Goal: Information Seeking & Learning: Learn about a topic

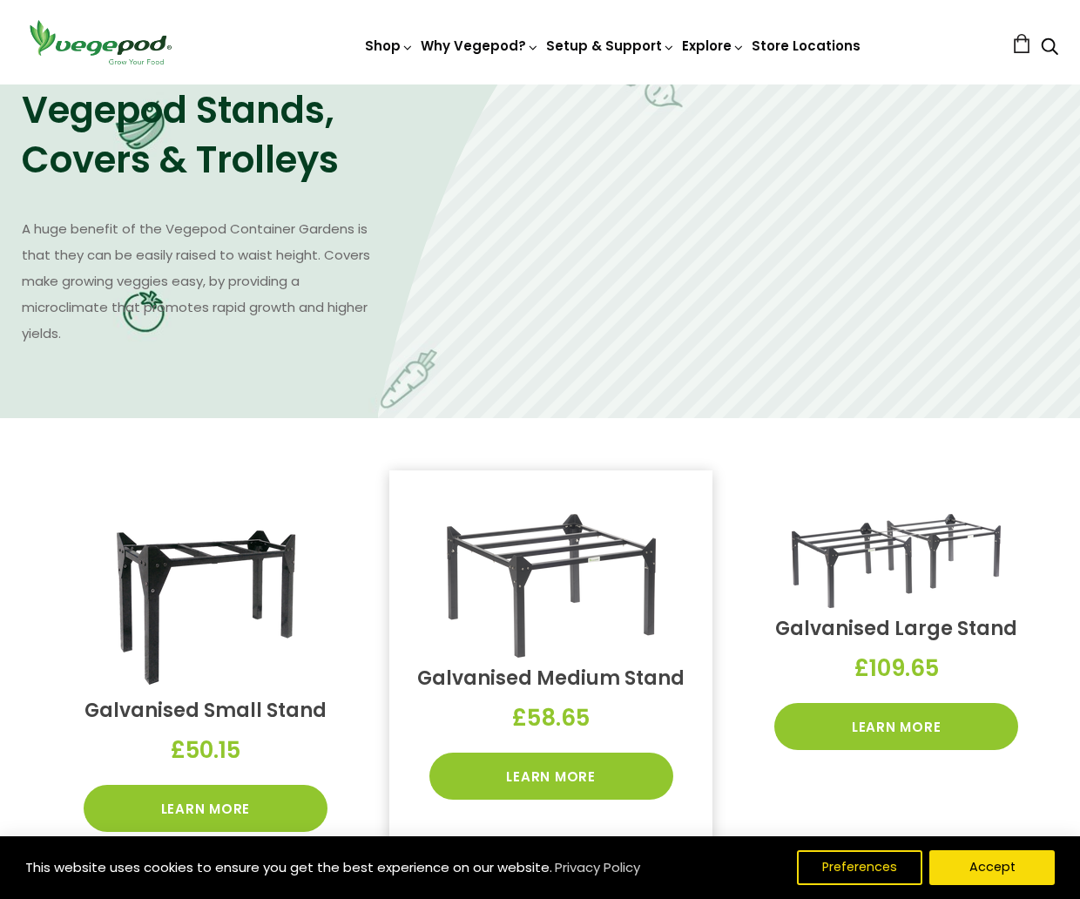
scroll to position [1111, 0]
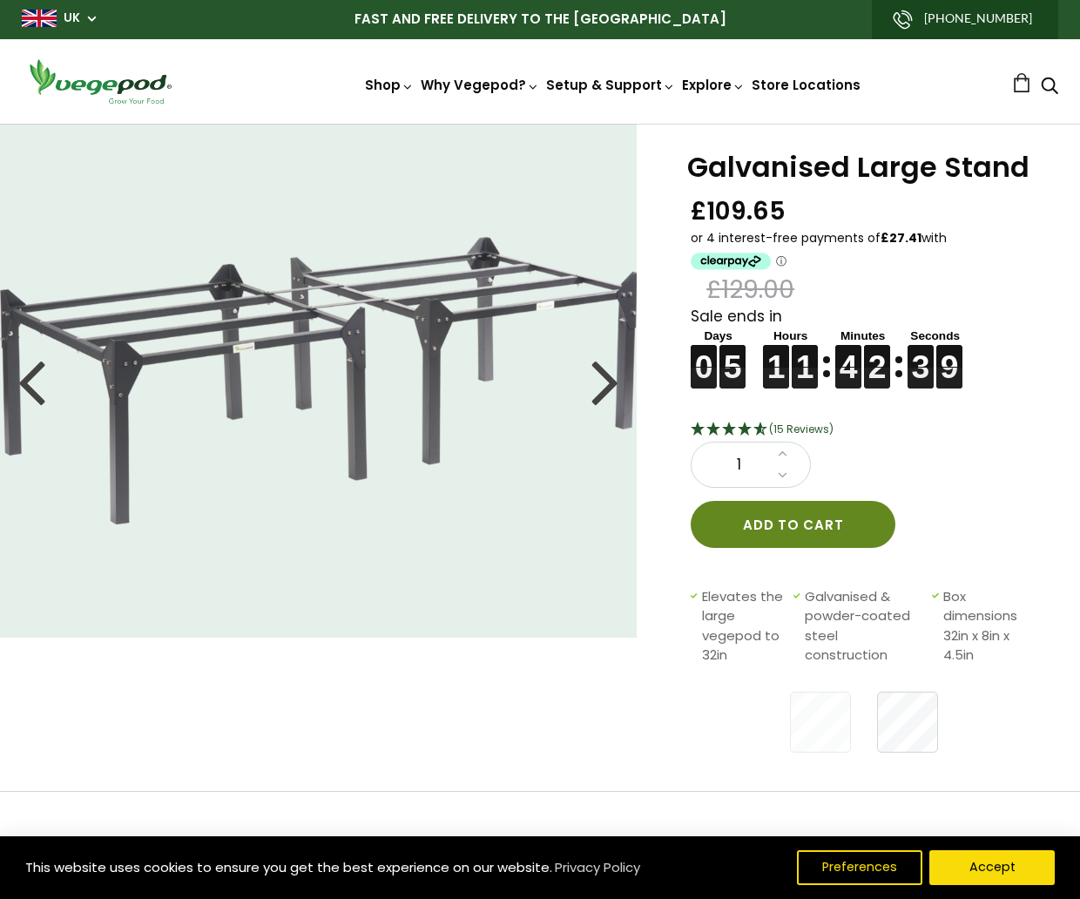
scroll to position [1, 0]
click at [611, 381] on div at bounding box center [605, 380] width 28 height 78
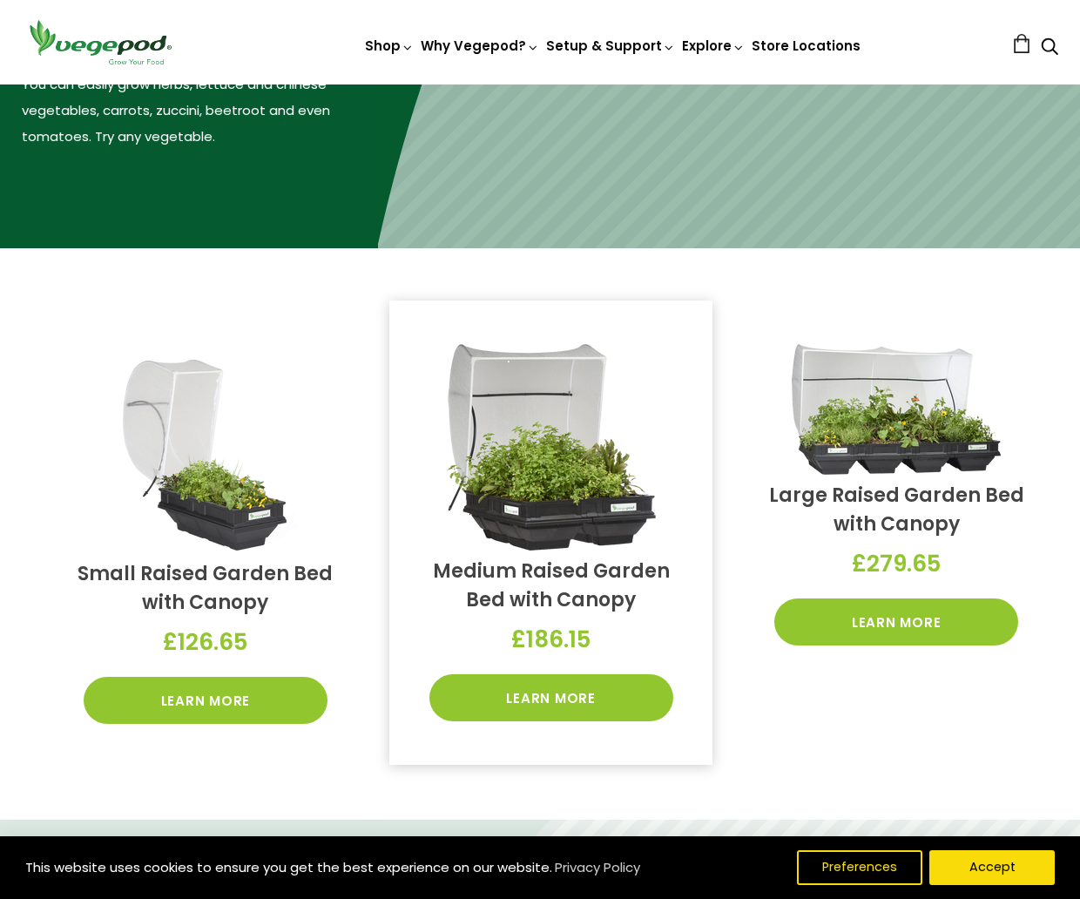
scroll to position [318, 0]
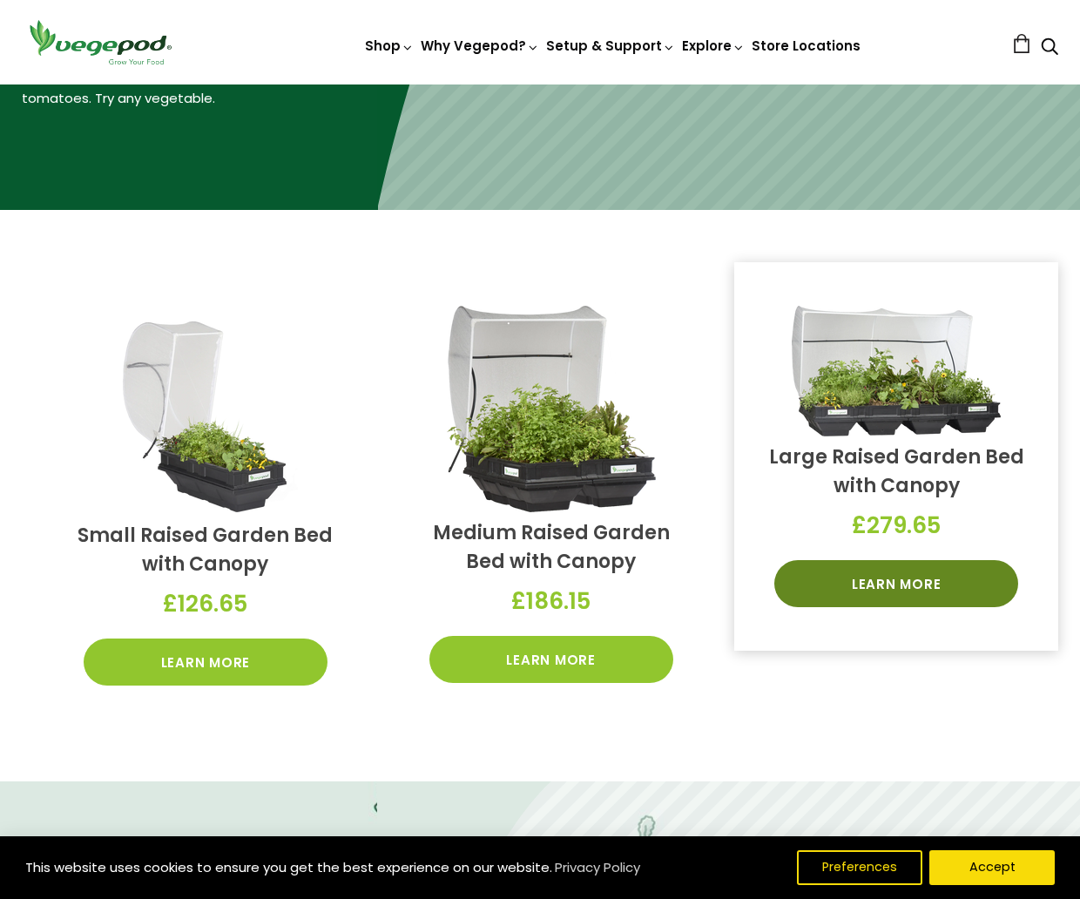
click at [895, 586] on link "Learn More" at bounding box center [896, 583] width 244 height 47
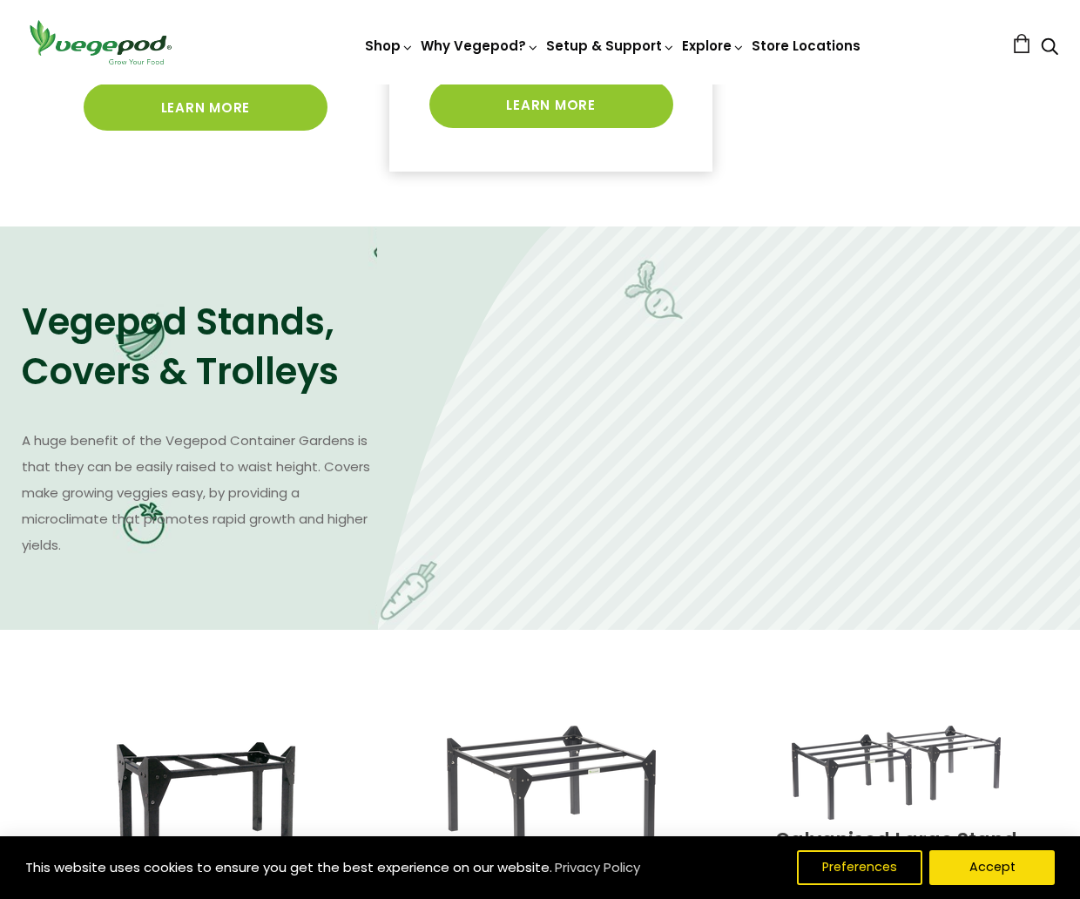
scroll to position [877, 0]
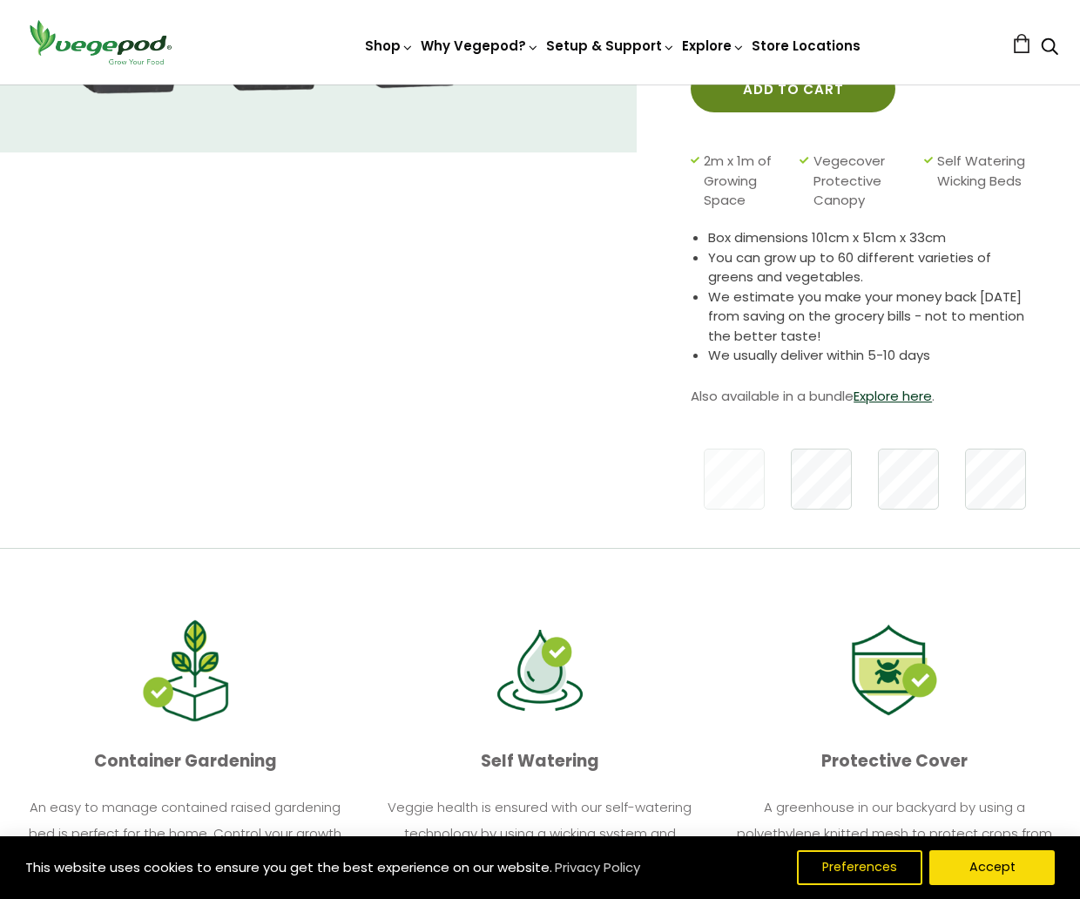
scroll to position [491, 0]
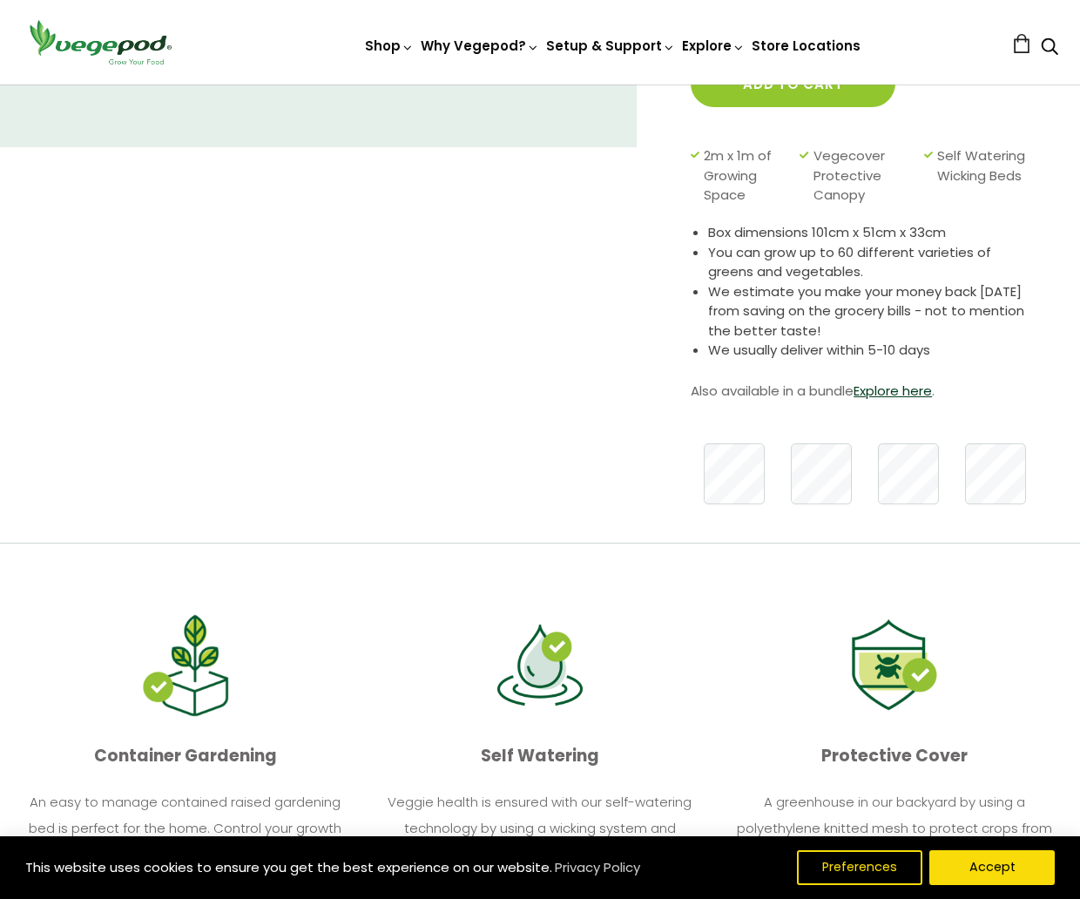
click at [854, 478] on div at bounding box center [951, 473] width 1393 height 78
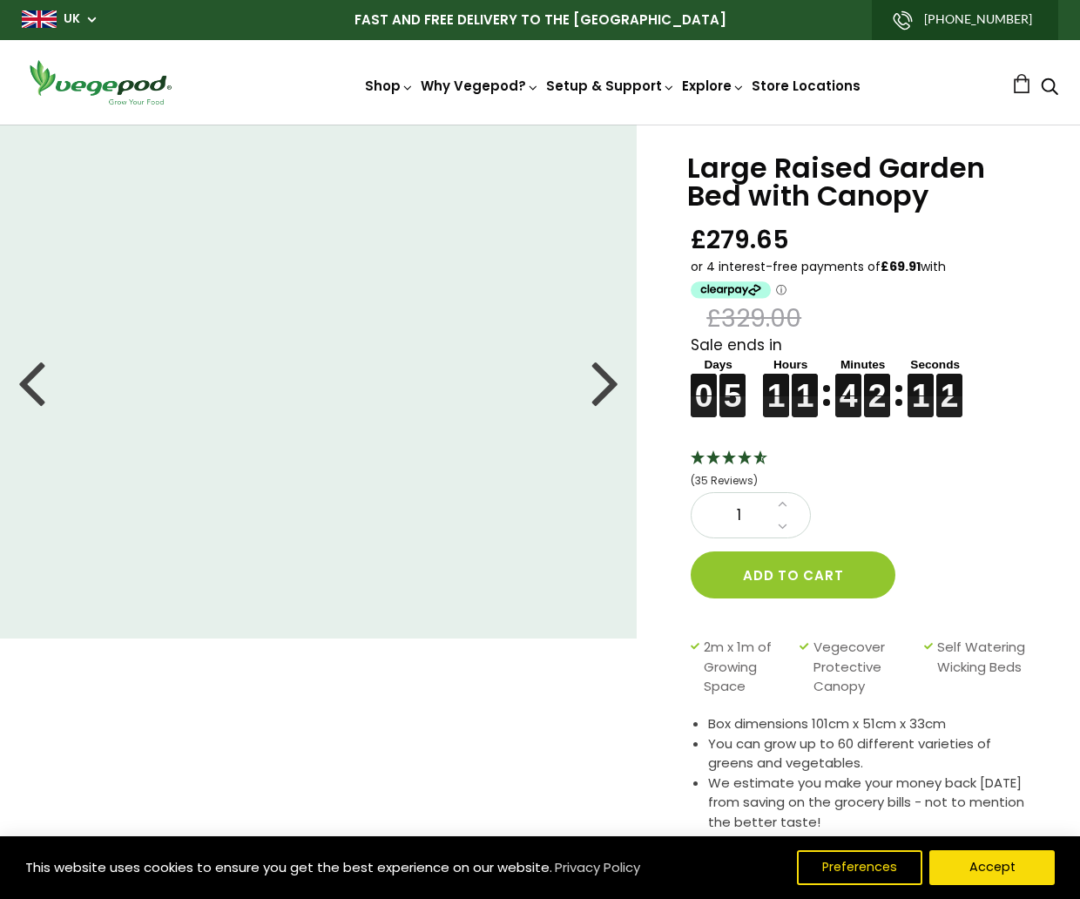
scroll to position [0, 0]
